Goal: Information Seeking & Learning: Understand process/instructions

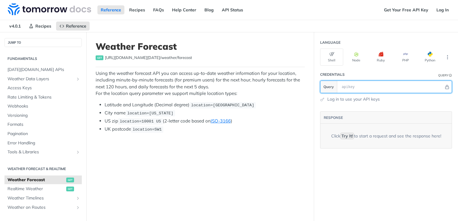
click at [353, 83] on input "text" at bounding box center [391, 87] width 105 height 12
paste input "CWMOVy5xZzMg6AGxeNNrg6DHw9JJLy9h"
type input "CWMOVy5xZzMg6AGxeNNrg6DHw9JJLy9h"
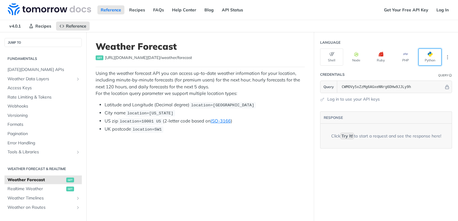
click at [433, 56] on span "button" at bounding box center [433, 54] width 0 height 5
click at [437, 13] on link "Log In" at bounding box center [442, 9] width 19 height 9
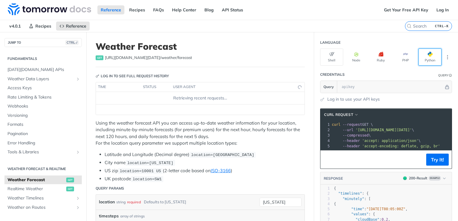
click at [419, 57] on button "Python" at bounding box center [430, 57] width 23 height 17
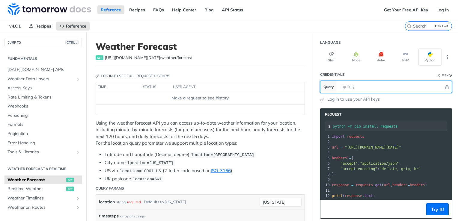
click at [375, 87] on input "text" at bounding box center [391, 87] width 105 height 12
paste input "CWMOVy5xZzMg6AGxeNNrg6DHw9JJLy9h"
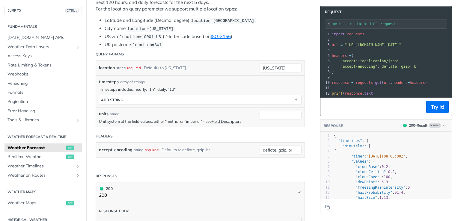
scroll to position [150, 0]
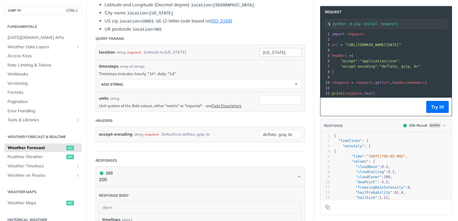
type input "CWMOVy5xZzMg6AGxeNNrg6DHw9JJLy9h"
drag, startPoint x: 278, startPoint y: 52, endPoint x: 241, endPoint y: 52, distance: 36.9
click at [241, 52] on div "location string required Defaults to new york new york required type : string U…" at bounding box center [200, 52] width 209 height 15
type input "KBang"
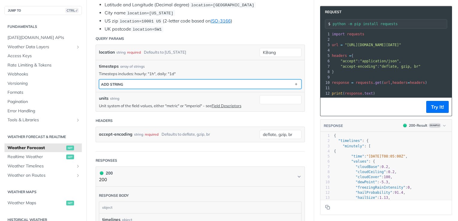
click at [227, 83] on button "ADD string" at bounding box center [200, 84] width 202 height 9
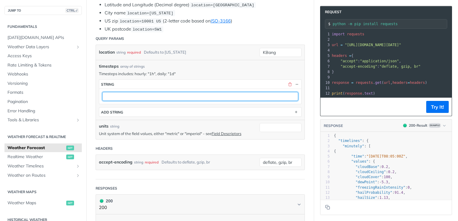
click at [233, 94] on input "text" at bounding box center [200, 96] width 196 height 9
type input "d"
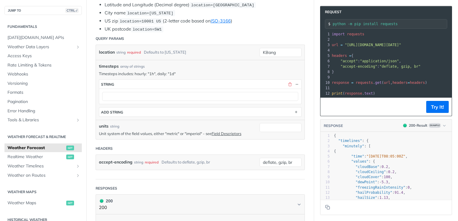
click at [171, 73] on p "Timesteps includes: hourly: "1h", daily: "1d"" at bounding box center [200, 73] width 203 height 5
copy p "1d"
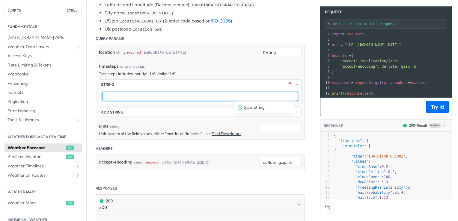
click at [181, 92] on input "text" at bounding box center [200, 96] width 196 height 9
paste input "1d"
type input "1d"
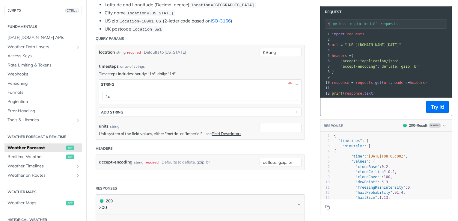
click at [240, 143] on header "Headers" at bounding box center [200, 149] width 209 height 12
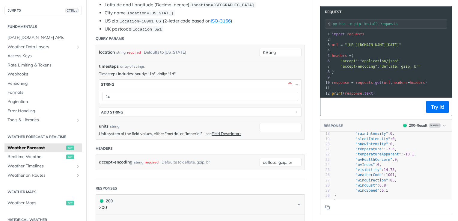
scroll to position [0, 0]
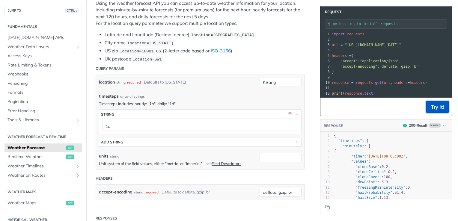
click at [428, 108] on button "Try It!" at bounding box center [438, 107] width 22 height 12
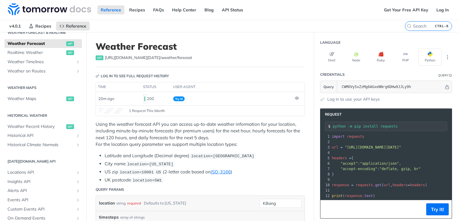
scroll to position [150, 0]
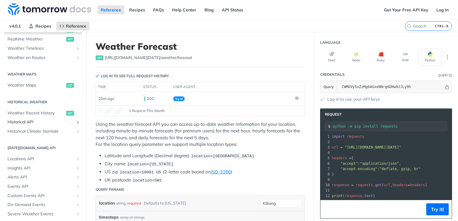
click at [31, 121] on span "Historical API" at bounding box center [40, 122] width 67 height 6
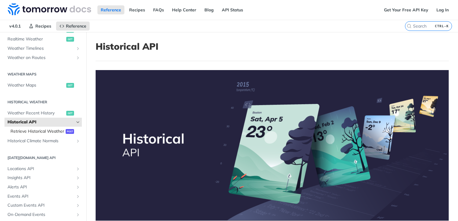
click at [35, 132] on span "Retrieve Historical Weather" at bounding box center [37, 132] width 54 height 6
